Goal: Communication & Community: Share content

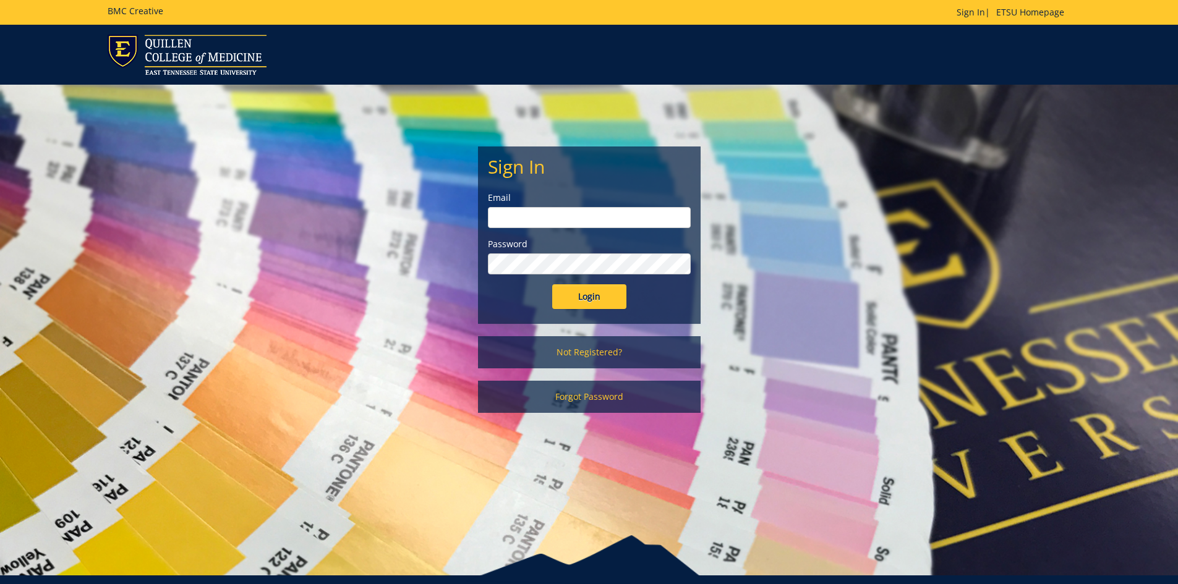
type input "[EMAIL_ADDRESS][DOMAIN_NAME]"
click at [597, 299] on input "Login" at bounding box center [589, 296] width 74 height 25
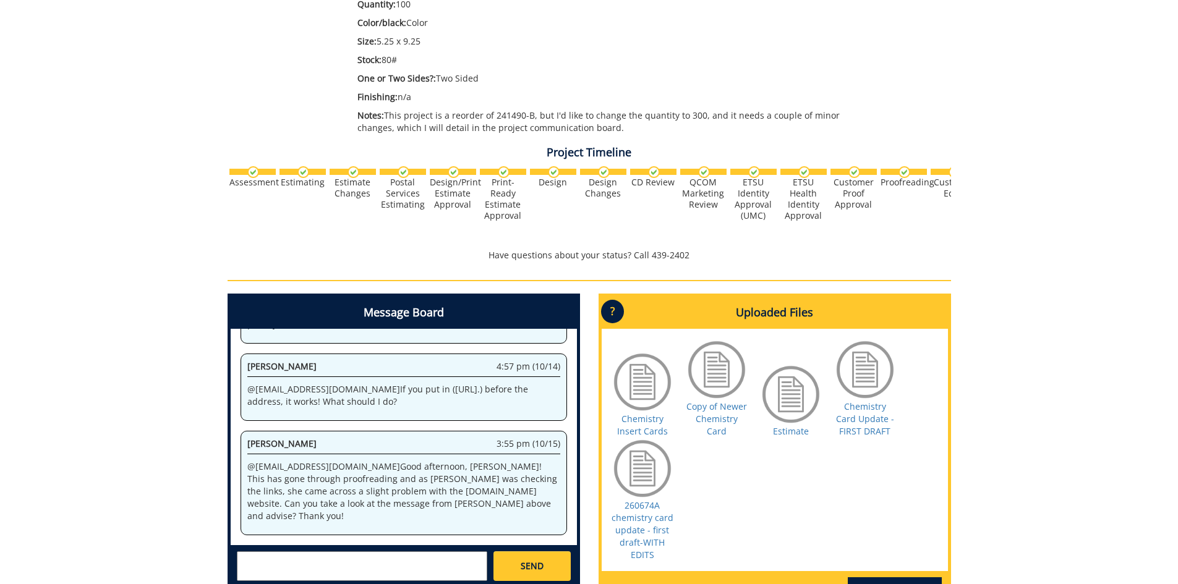
scroll to position [371, 0]
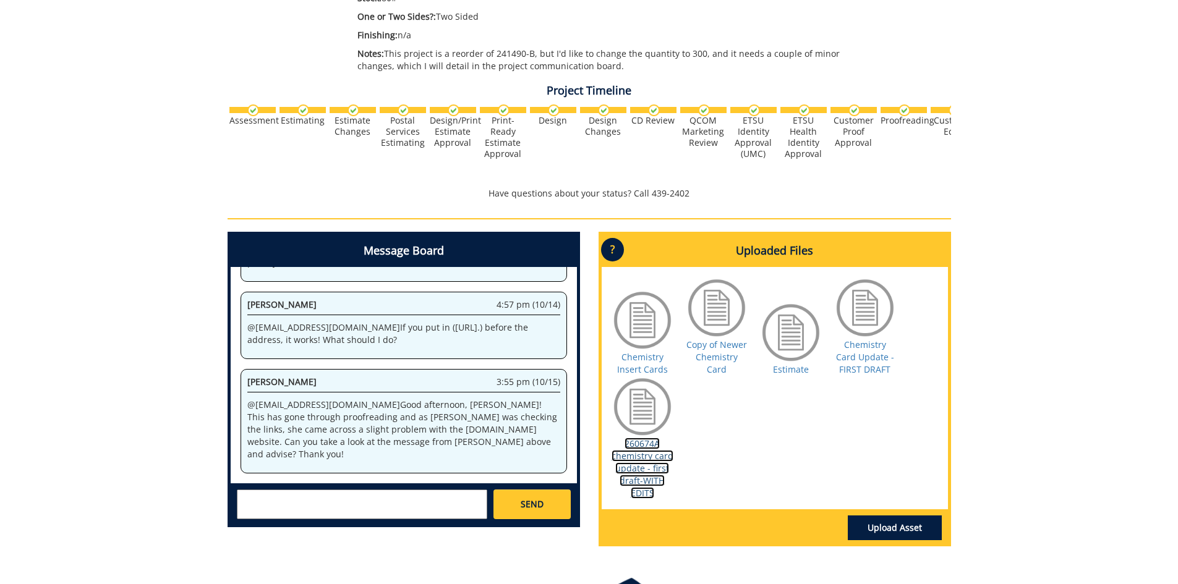
click at [660, 473] on link "260674A chemistry card update - first draft-WITH EDITS" at bounding box center [643, 468] width 62 height 61
click at [275, 505] on textarea at bounding box center [362, 505] width 250 height 30
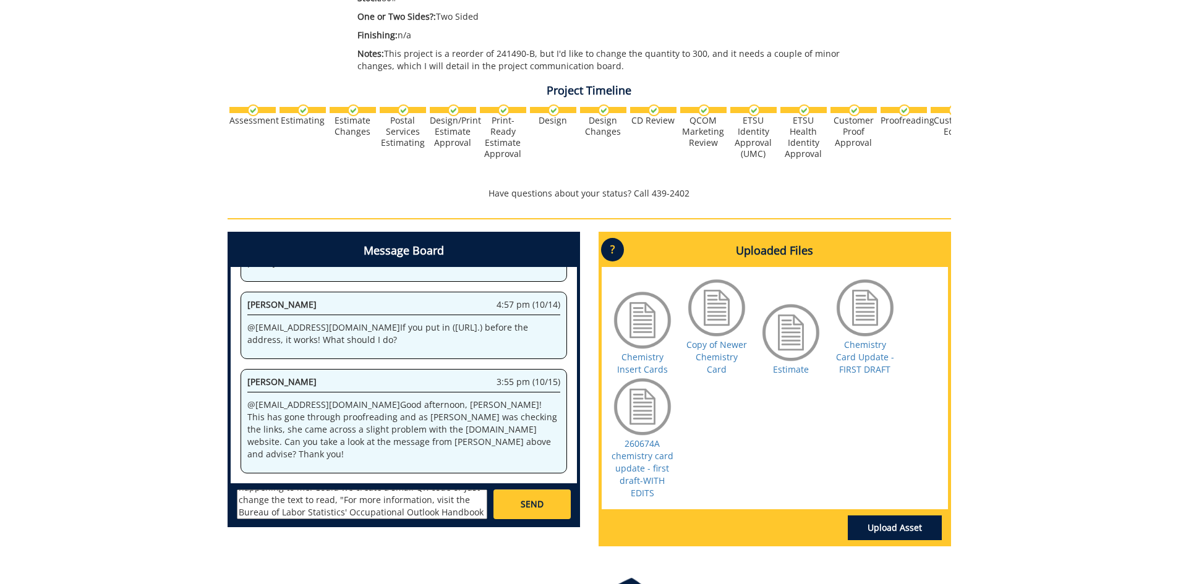
scroll to position [47, 0]
drag, startPoint x: 371, startPoint y: 502, endPoint x: 378, endPoint y: 502, distance: 6.8
click at [378, 502] on textarea "@[EMAIL_ADDRESS][DOMAIN_NAME] and @[EMAIL_ADDRESS][DOMAIN_NAME] The same thing …" at bounding box center [362, 505] width 250 height 30
drag, startPoint x: 369, startPoint y: 500, endPoint x: 414, endPoint y: 503, distance: 45.2
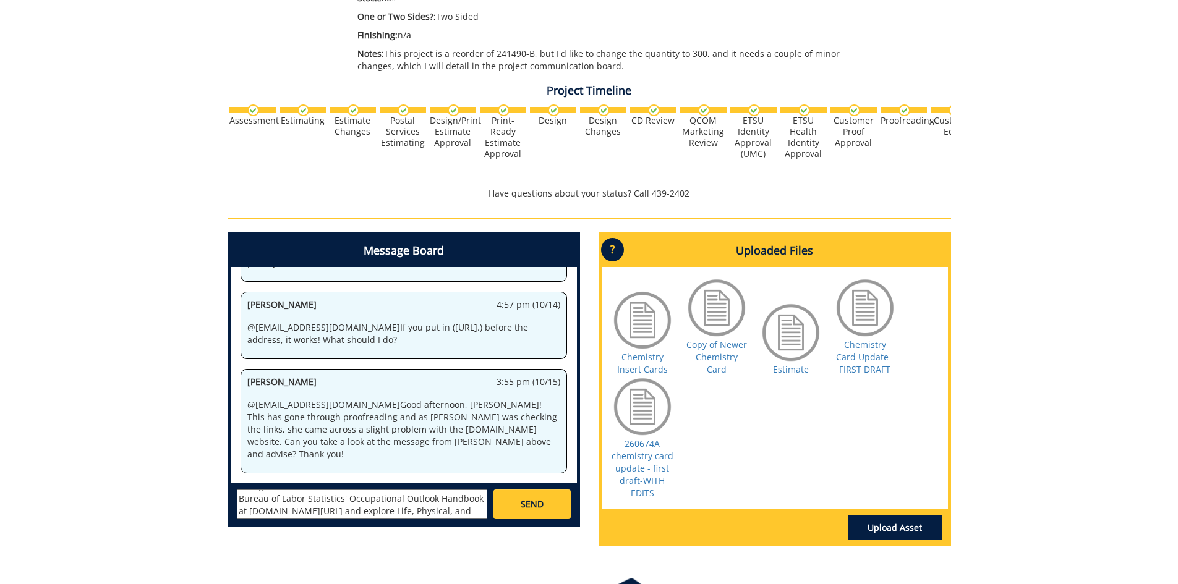
click at [414, 503] on textarea "@[EMAIL_ADDRESS][DOMAIN_NAME] and @[EMAIL_ADDRESS][DOMAIN_NAME] The same thing …" at bounding box center [362, 505] width 250 height 30
click at [363, 507] on textarea "@[EMAIL_ADDRESS][DOMAIN_NAME] and @[EMAIL_ADDRESS][DOMAIN_NAME] The same thing …" at bounding box center [362, 505] width 250 height 30
click at [464, 503] on textarea "@[EMAIL_ADDRESS][DOMAIN_NAME] and @[EMAIL_ADDRESS][DOMAIN_NAME] The same thing …" at bounding box center [362, 505] width 250 height 30
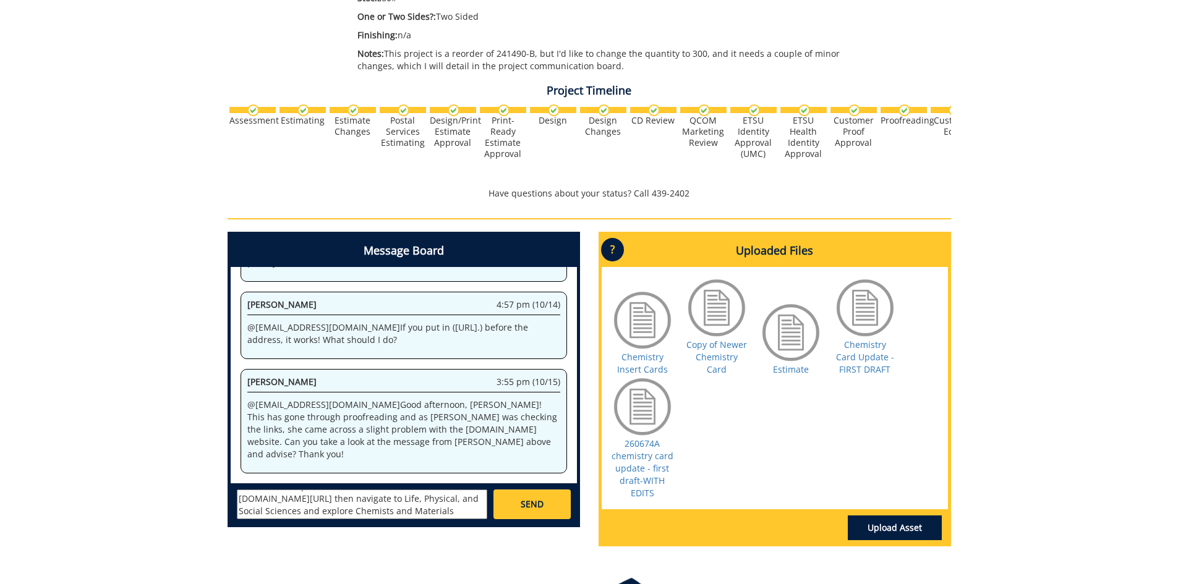
drag, startPoint x: 403, startPoint y: 513, endPoint x: 413, endPoint y: 498, distance: 17.7
click at [413, 498] on textarea "@[EMAIL_ADDRESS][DOMAIN_NAME] and @[EMAIL_ADDRESS][DOMAIN_NAME] The same thing …" at bounding box center [362, 505] width 250 height 30
click at [403, 513] on textarea "@[EMAIL_ADDRESS][DOMAIN_NAME] and @[EMAIL_ADDRESS][DOMAIN_NAME] The same thing …" at bounding box center [362, 505] width 250 height 30
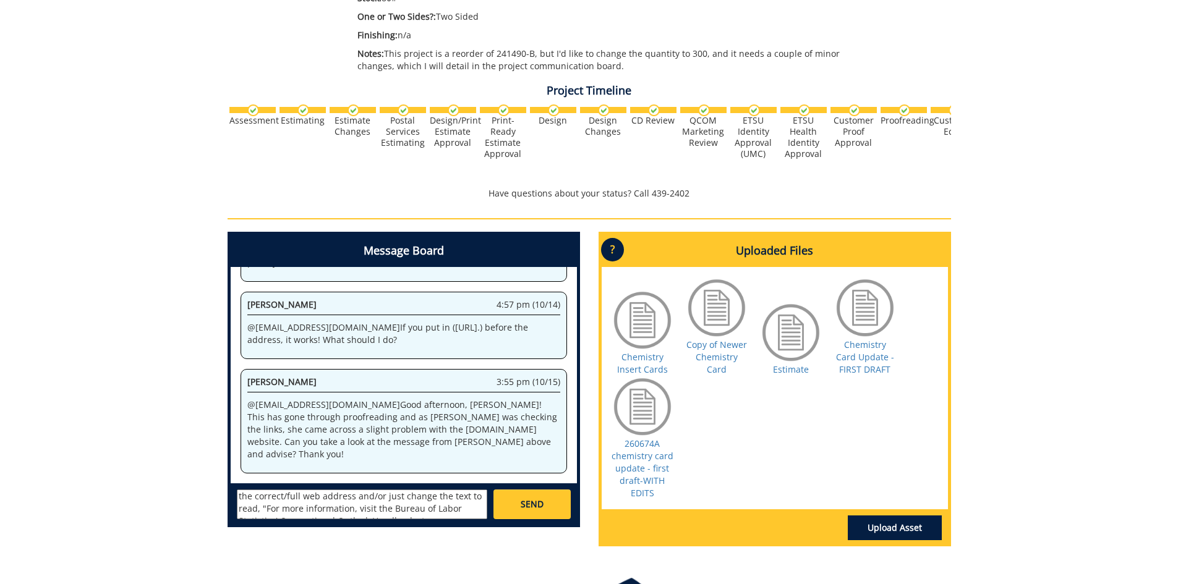
scroll to position [26, 0]
type textarea "@[EMAIL_ADDRESS][DOMAIN_NAME] and @[EMAIL_ADDRESS][DOMAIN_NAME] The same thing …"
click at [537, 515] on link "SEND" at bounding box center [532, 505] width 77 height 30
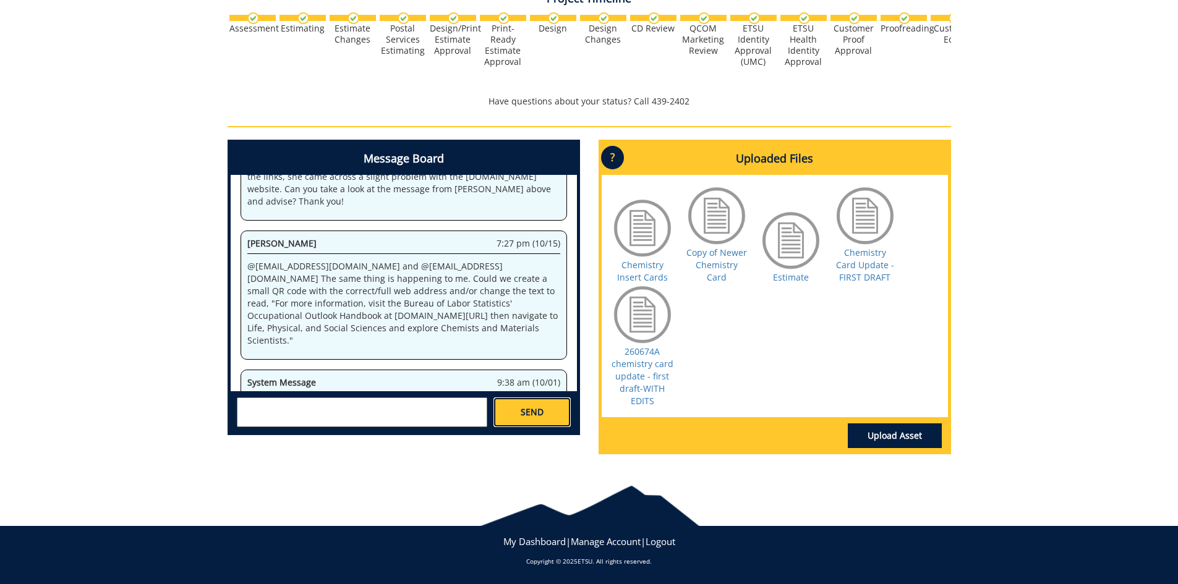
scroll to position [57616, 0]
